Goal: Task Accomplishment & Management: Manage account settings

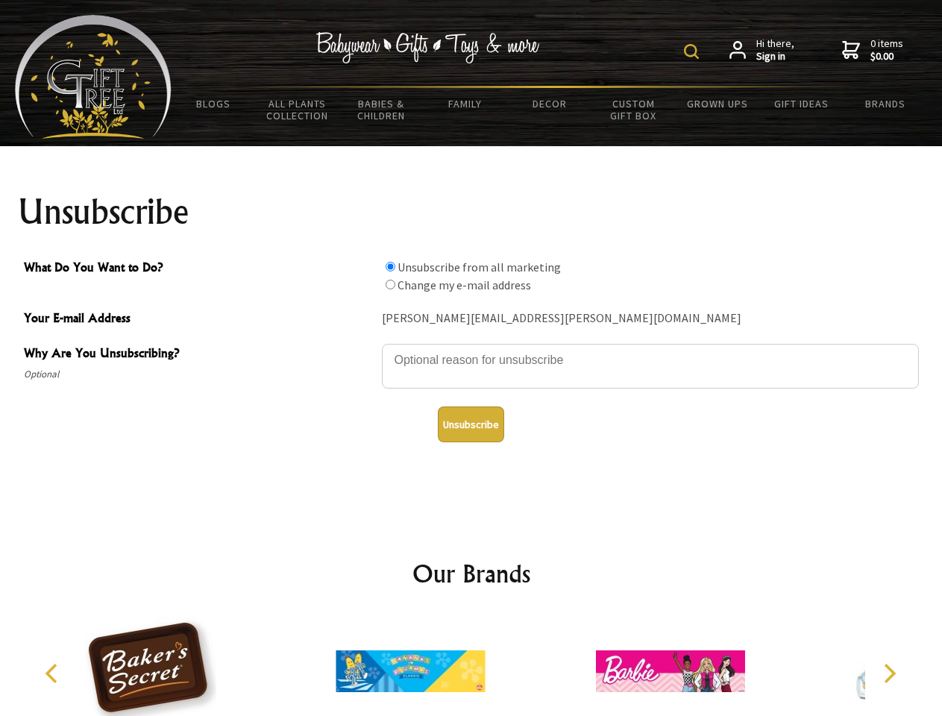
click at [693, 51] on img at bounding box center [691, 51] width 15 height 15
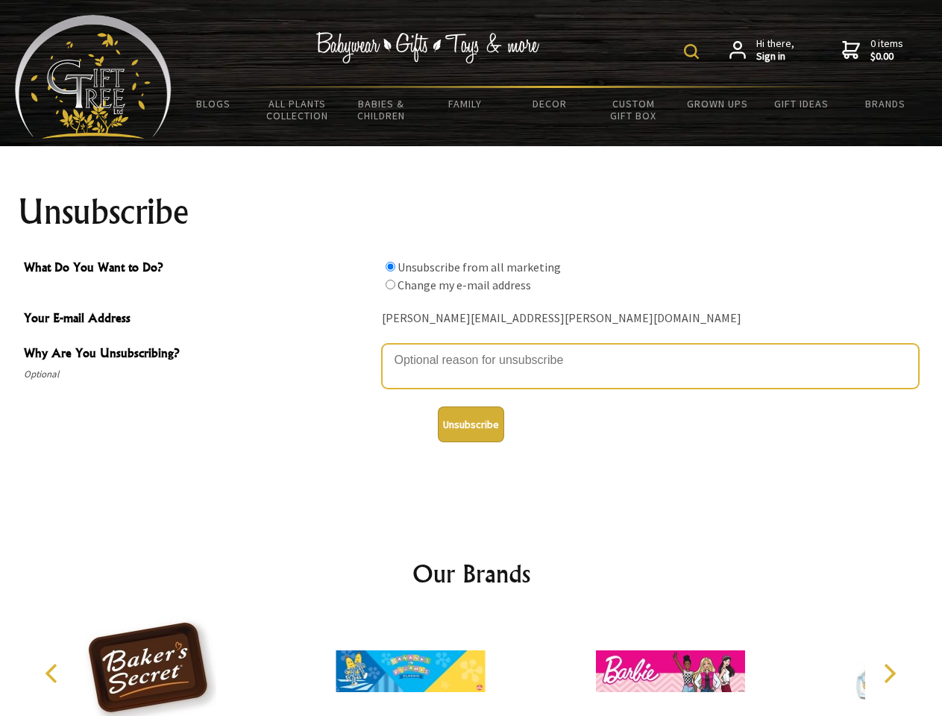
click at [471, 349] on textarea "Why Are You Unsubscribing?" at bounding box center [650, 366] width 537 height 45
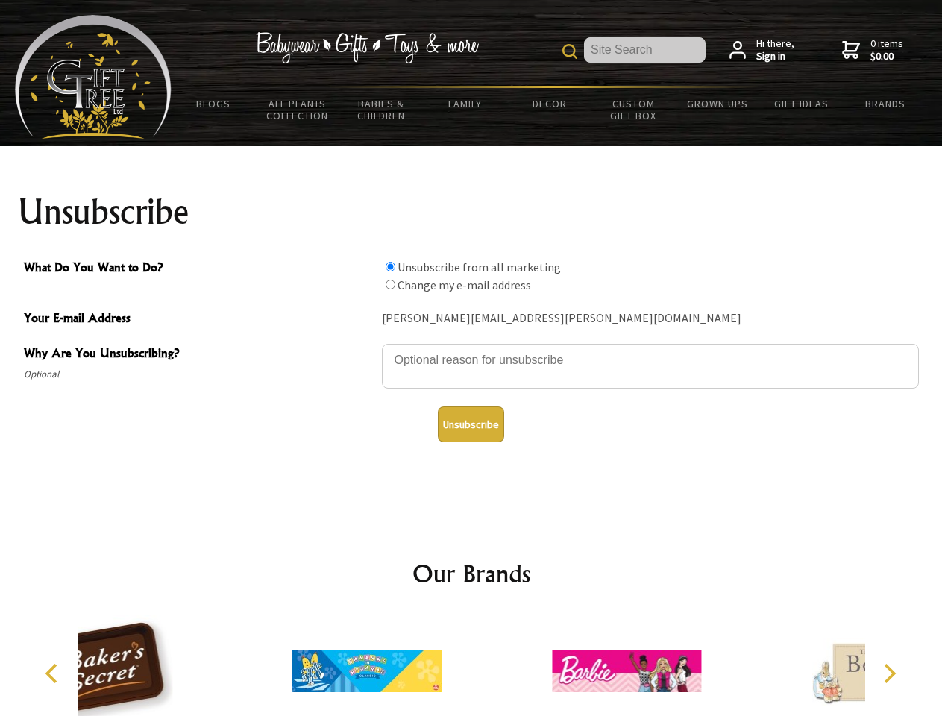
click at [390, 266] on input "What Do You Want to Do?" at bounding box center [390, 267] width 10 height 10
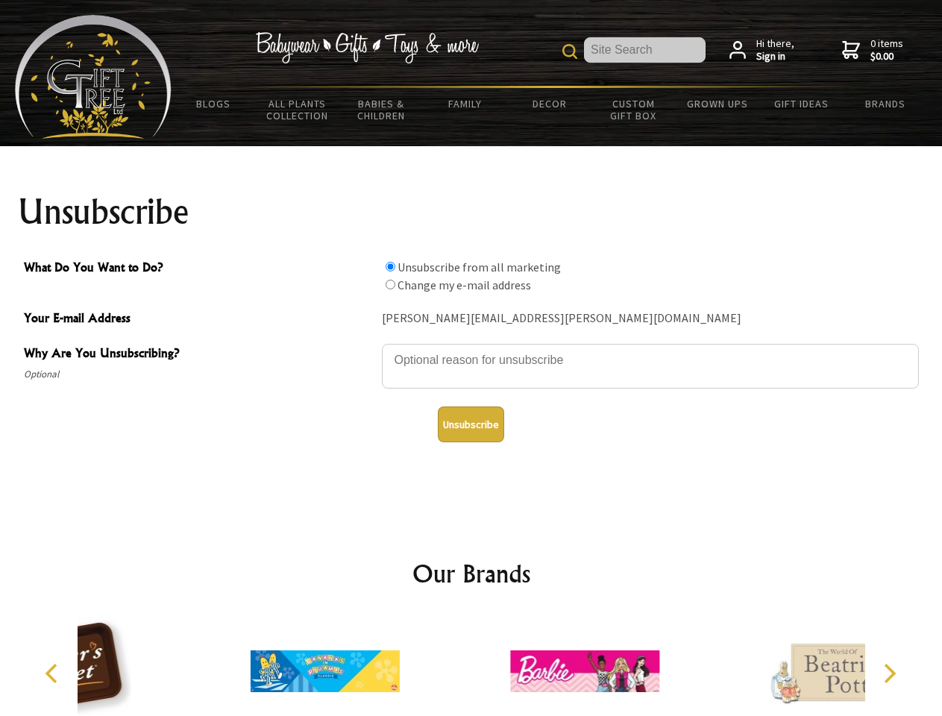
click at [390, 284] on input "What Do You Want to Do?" at bounding box center [390, 285] width 10 height 10
radio input "true"
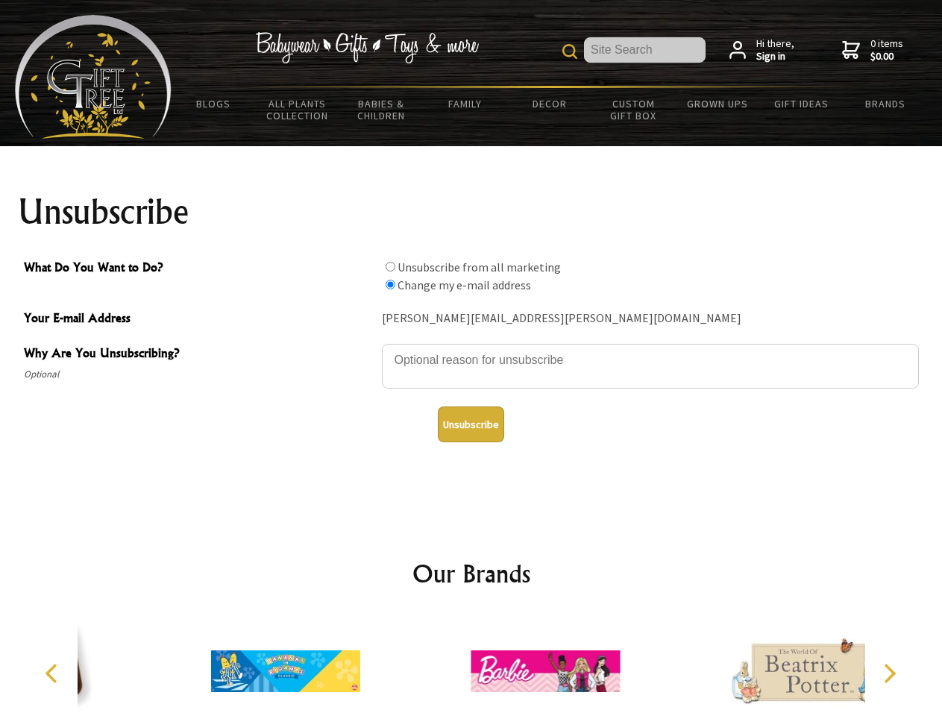
click at [470, 424] on button "Unsubscribe" at bounding box center [471, 424] width 66 height 36
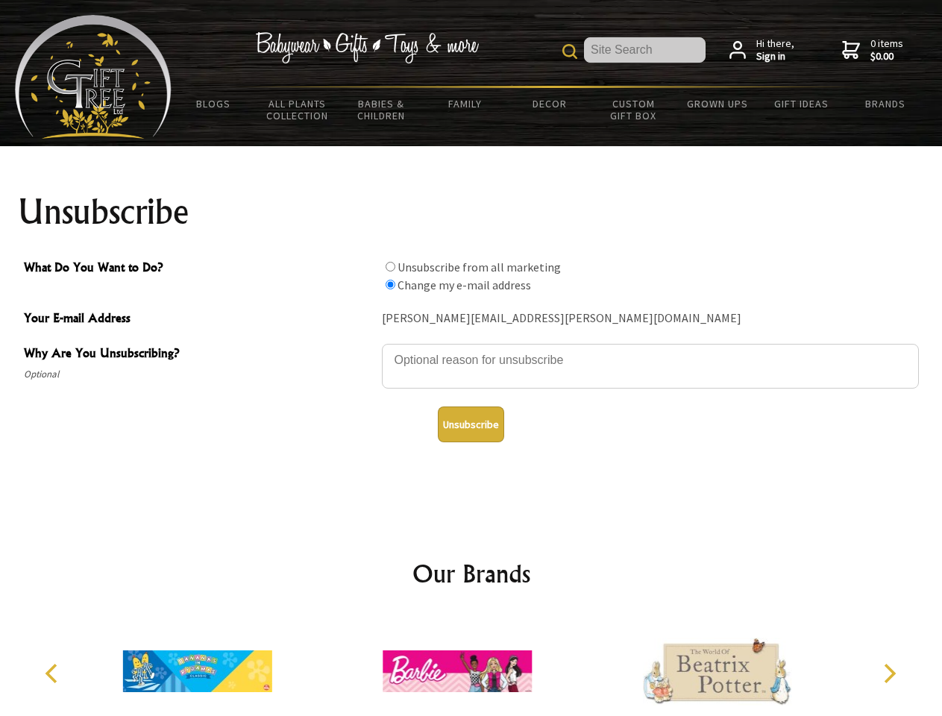
click at [54, 673] on icon "Previous" at bounding box center [52, 672] width 19 height 19
click at [889, 673] on icon "Next" at bounding box center [887, 672] width 19 height 19
